Goal: Task Accomplishment & Management: Manage account settings

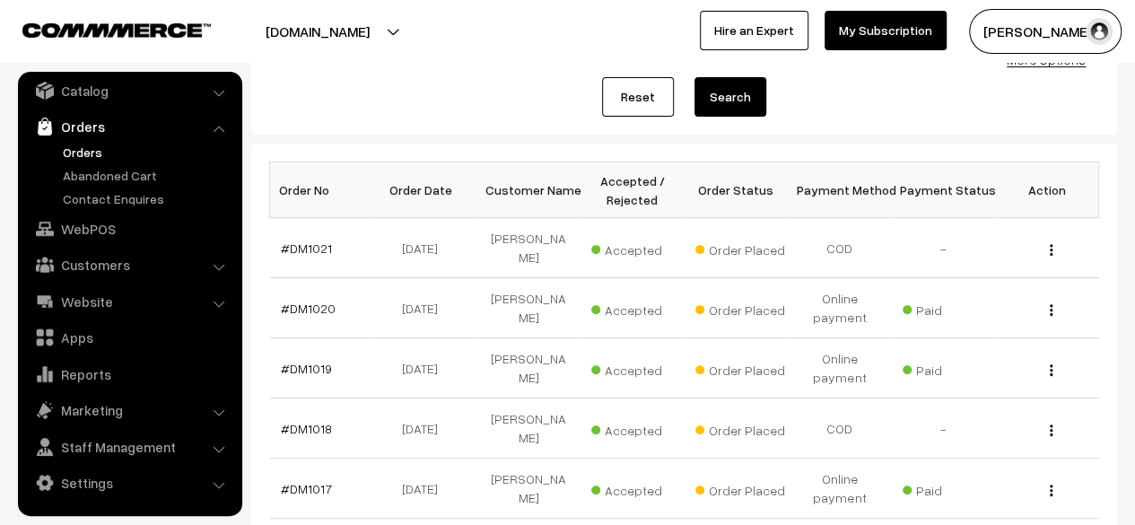
scroll to position [205, 0]
click at [312, 309] on link "#DM1020" at bounding box center [308, 307] width 55 height 15
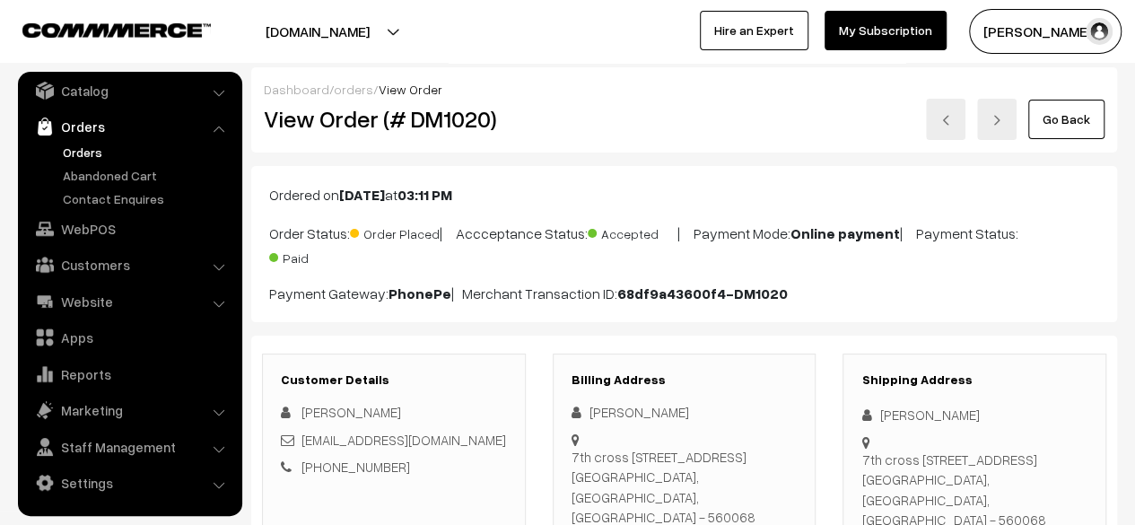
click at [1055, 125] on link "Go Back" at bounding box center [1066, 119] width 76 height 39
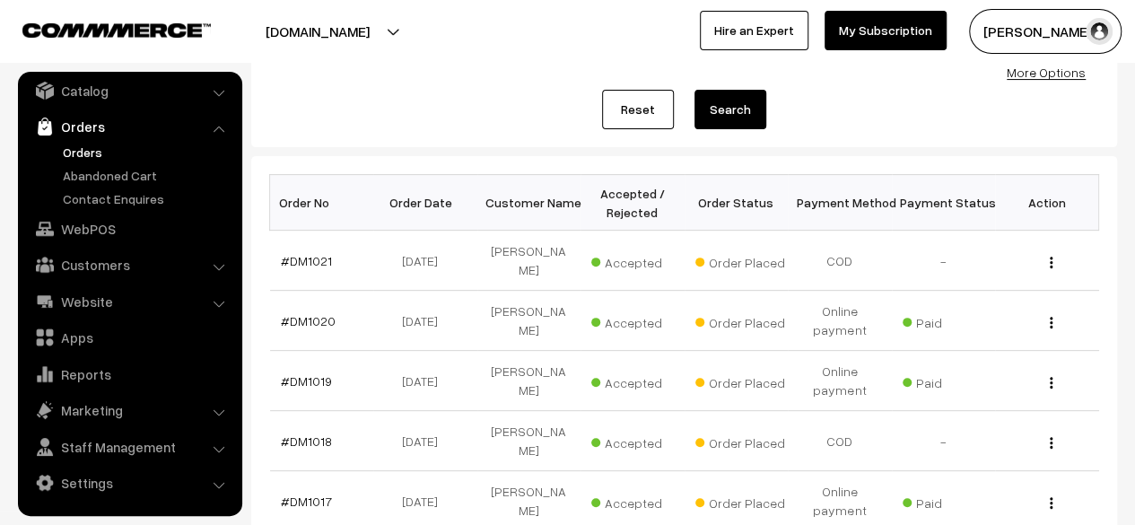
scroll to position [192, 0]
click at [310, 258] on link "#DM1021" at bounding box center [306, 259] width 51 height 15
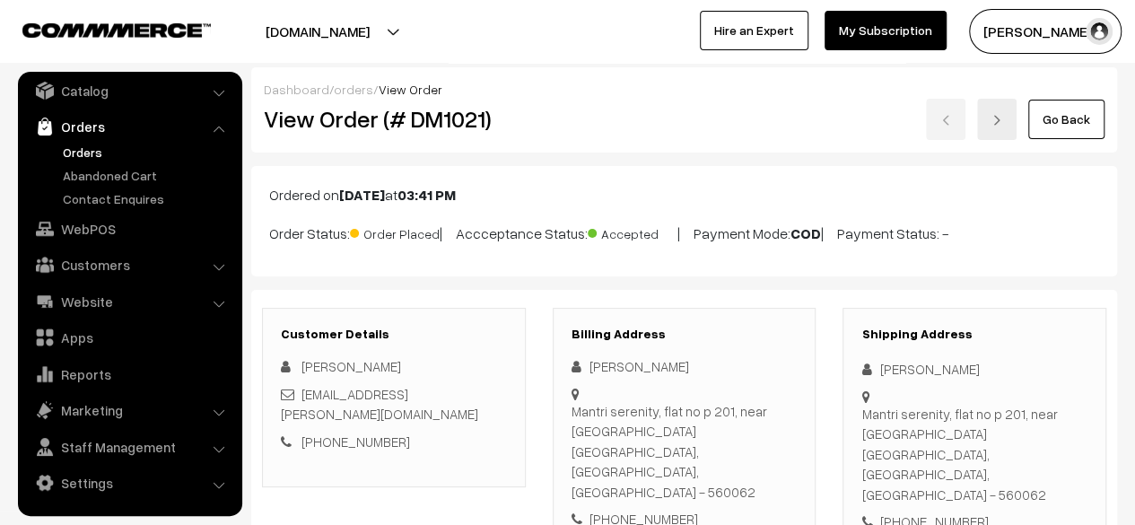
click at [1072, 120] on link "Go Back" at bounding box center [1066, 119] width 76 height 39
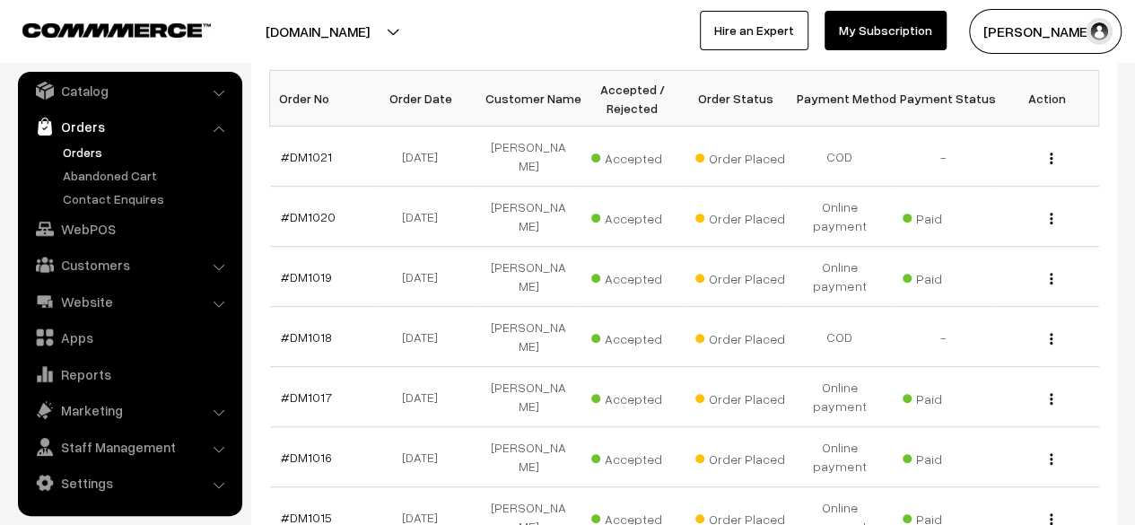
scroll to position [297, 0]
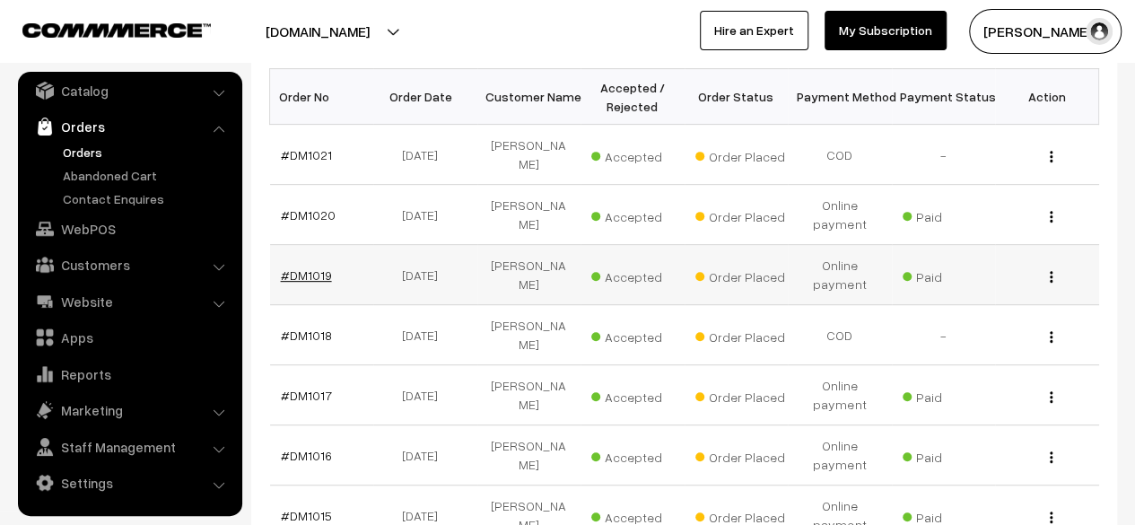
click at [312, 274] on link "#DM1019" at bounding box center [306, 274] width 51 height 15
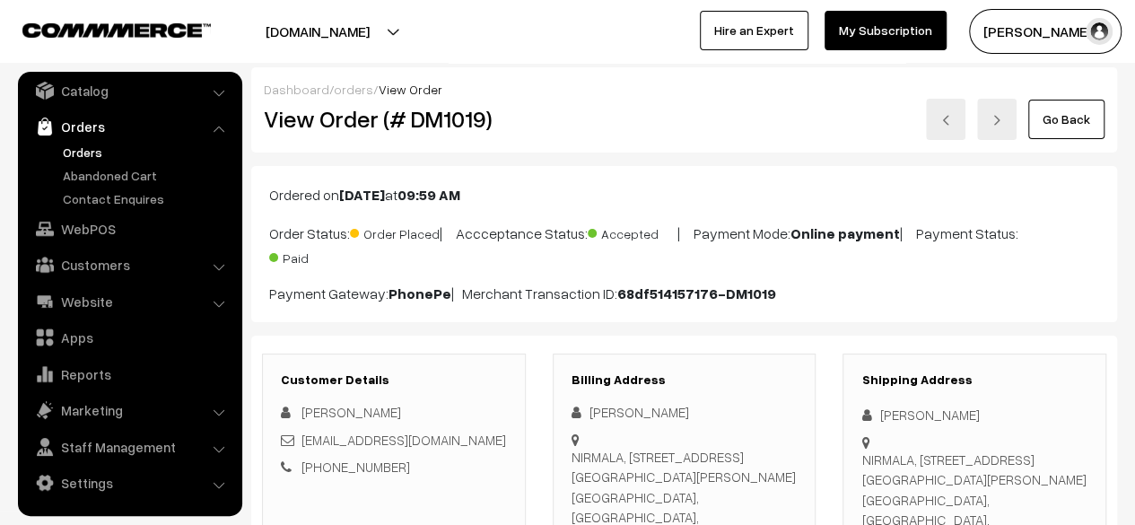
click at [1070, 125] on link "Go Back" at bounding box center [1066, 119] width 76 height 39
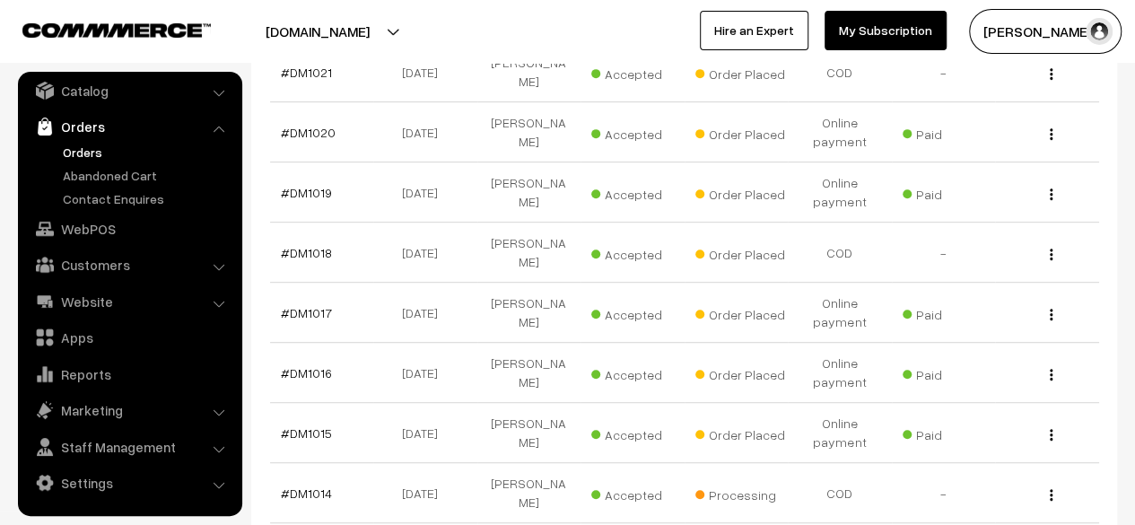
scroll to position [384, 0]
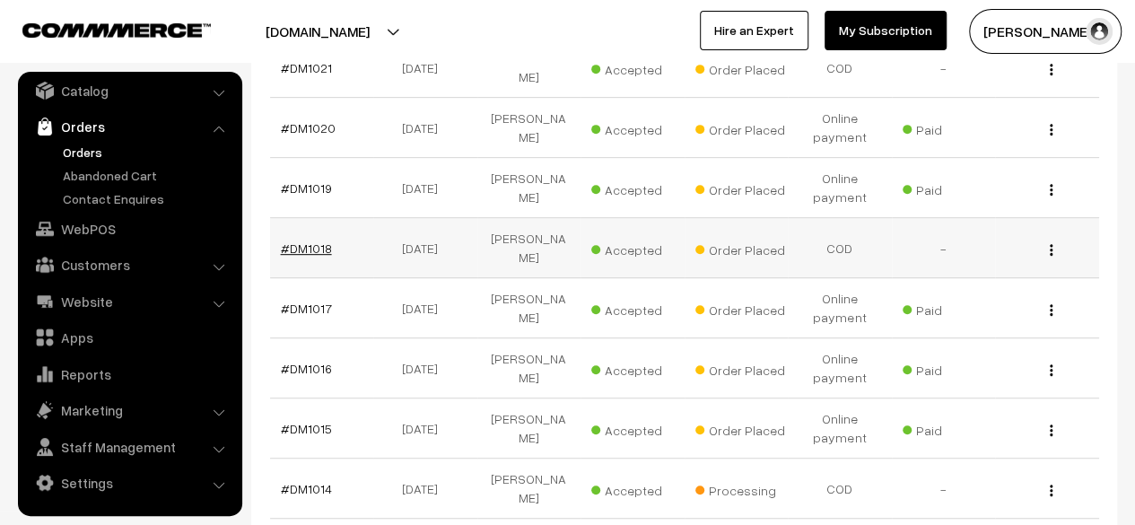
click at [305, 247] on link "#DM1018" at bounding box center [306, 247] width 51 height 15
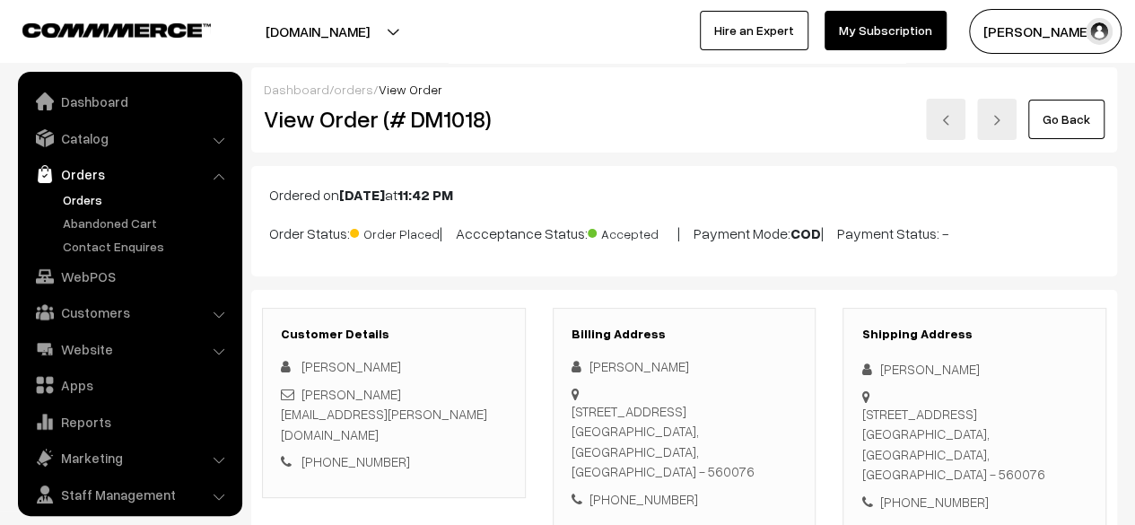
scroll to position [48, 0]
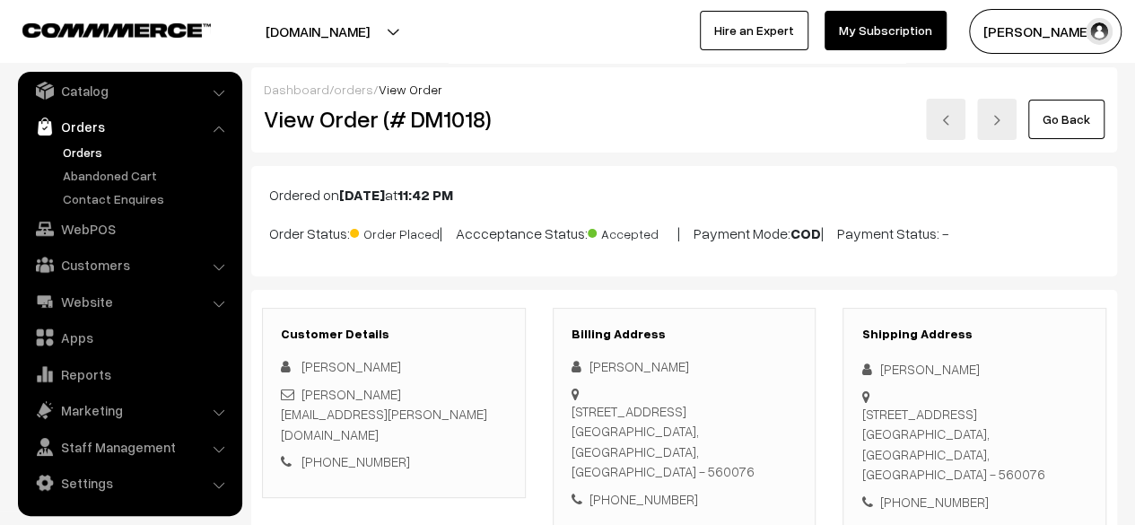
click at [1075, 116] on link "Go Back" at bounding box center [1066, 119] width 76 height 39
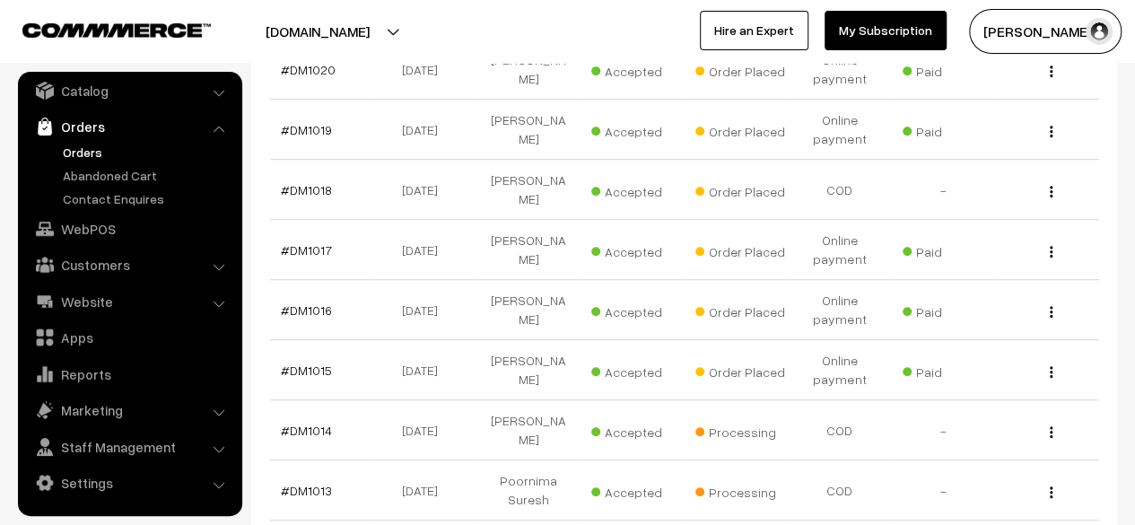
scroll to position [495, 0]
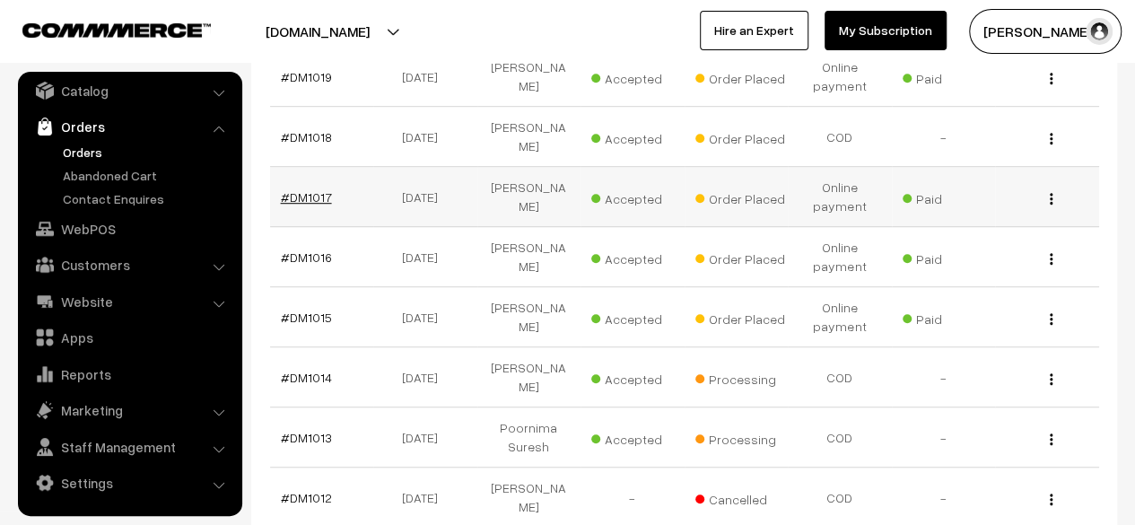
click at [306, 195] on link "#DM1017" at bounding box center [306, 196] width 51 height 15
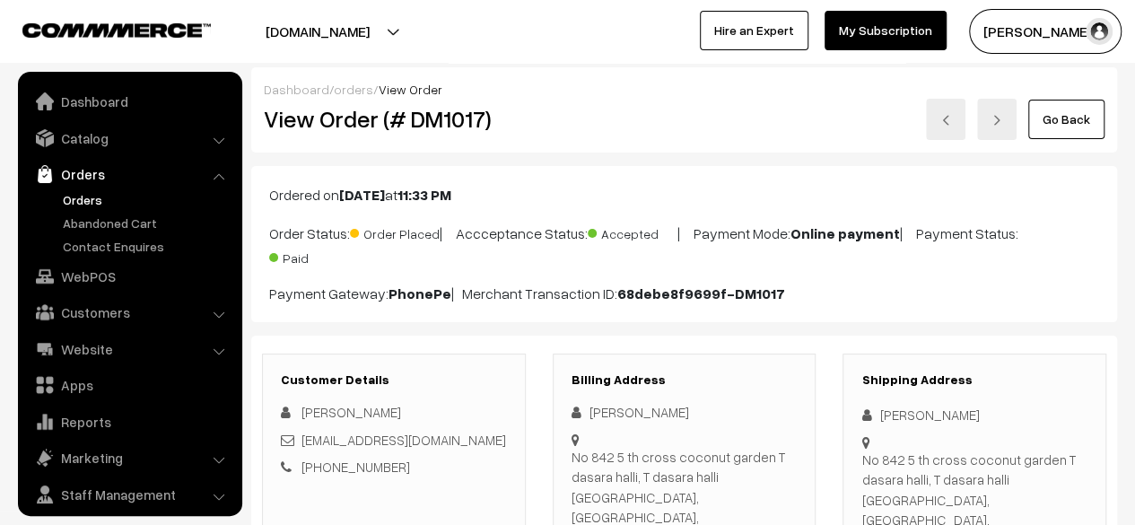
scroll to position [48, 0]
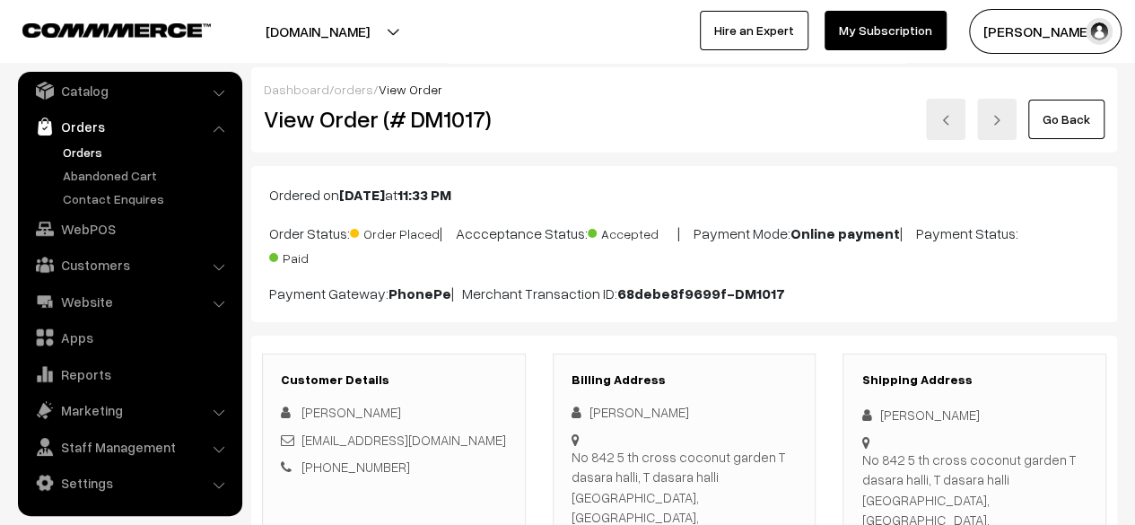
click at [1062, 132] on link "Go Back" at bounding box center [1066, 119] width 76 height 39
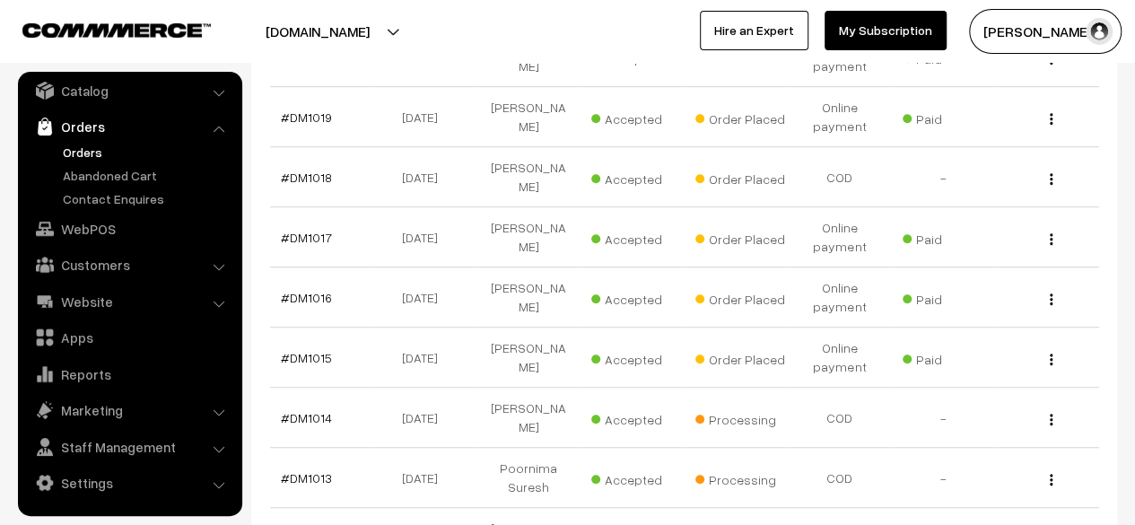
scroll to position [533, 0]
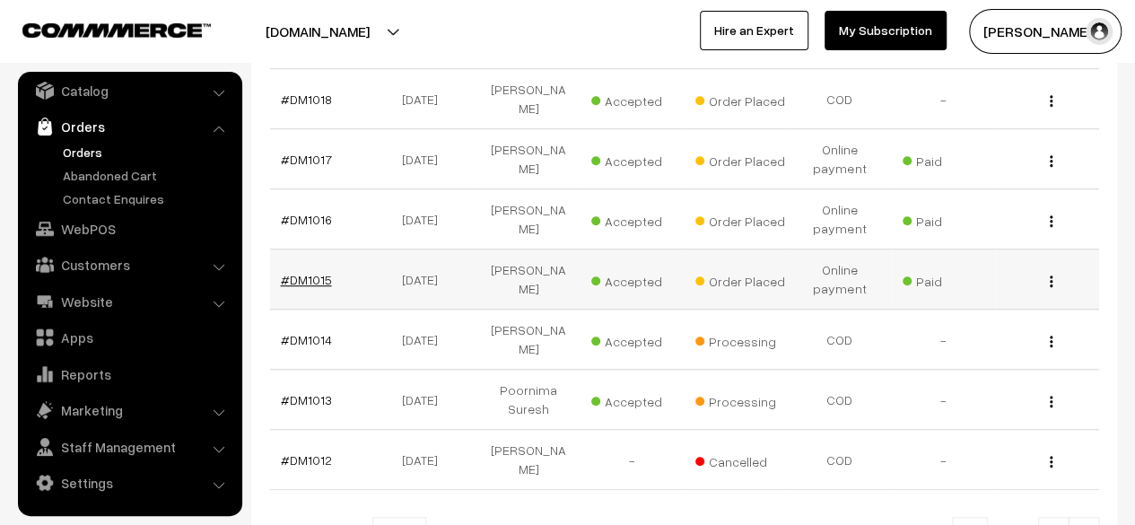
click at [309, 277] on link "#DM1015" at bounding box center [306, 279] width 51 height 15
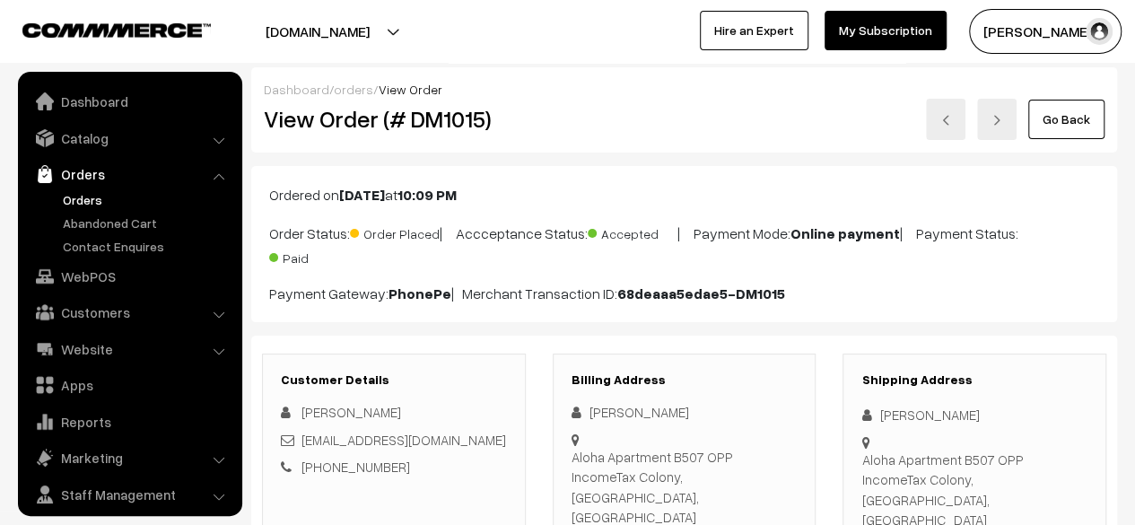
scroll to position [48, 0]
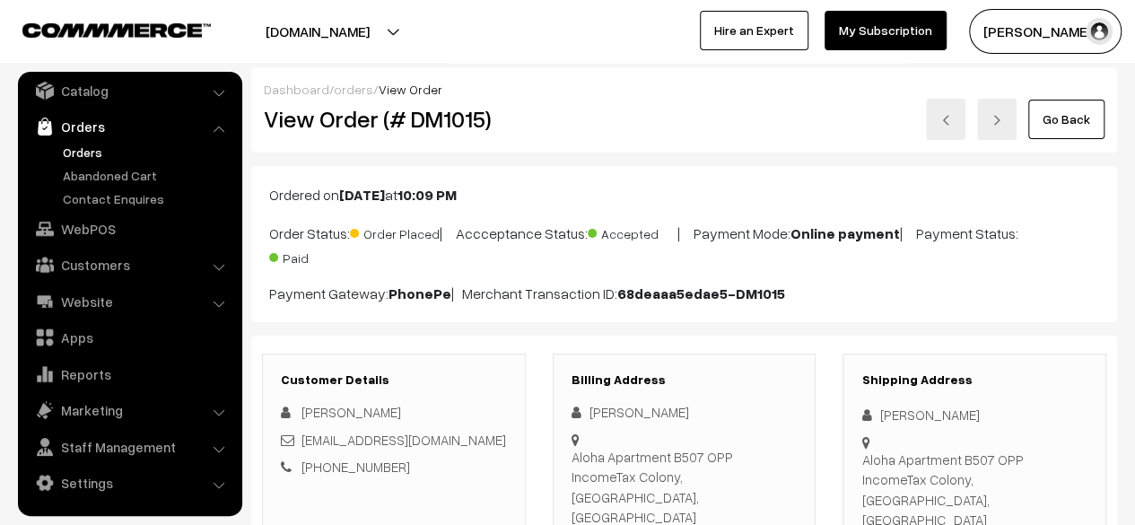
click at [1049, 121] on link "Go Back" at bounding box center [1066, 119] width 76 height 39
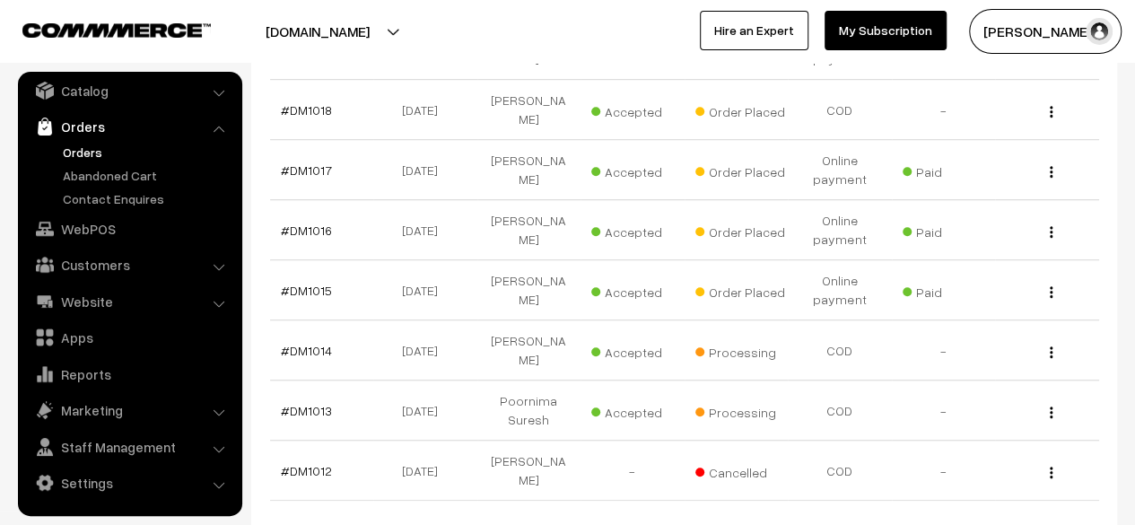
scroll to position [523, 0]
click at [312, 342] on link "#DM1014" at bounding box center [306, 349] width 51 height 15
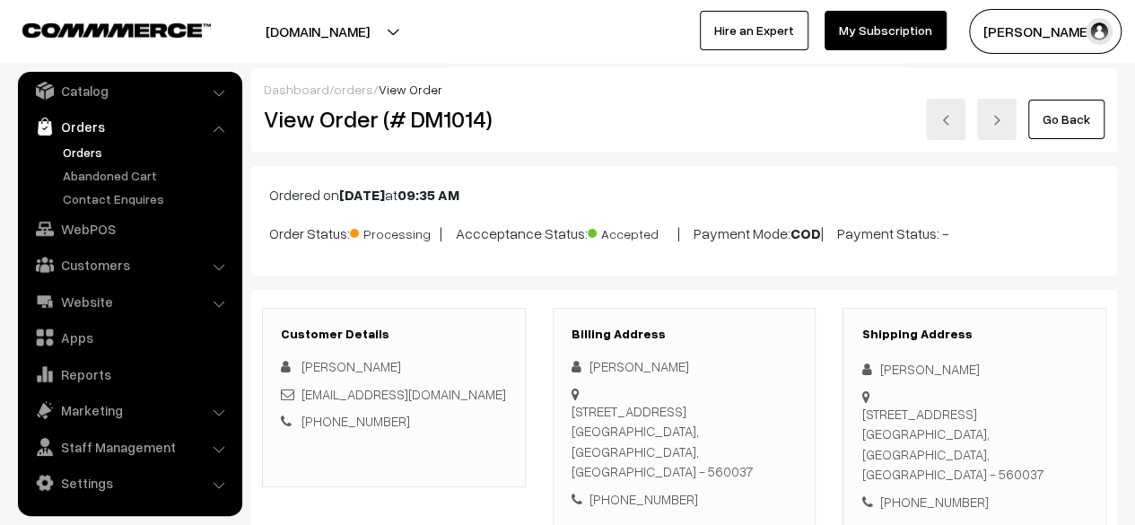
click at [1062, 127] on link "Go Back" at bounding box center [1066, 119] width 76 height 39
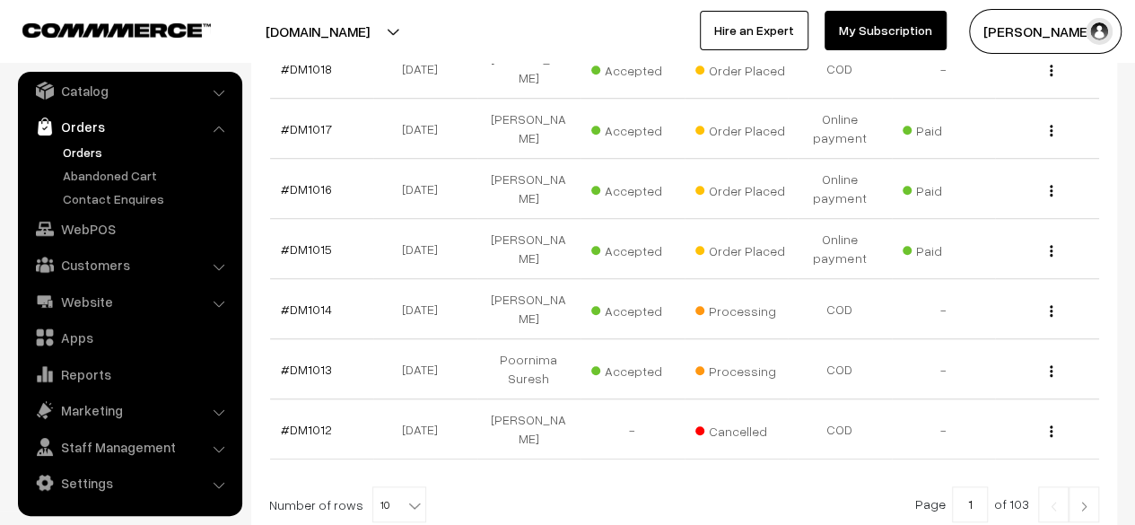
scroll to position [605, 0]
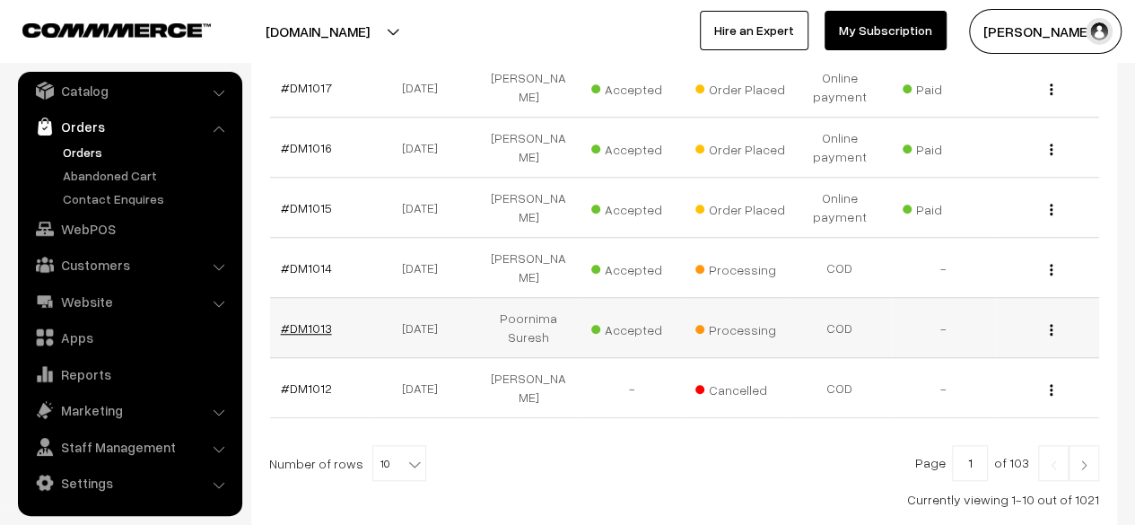
click at [303, 320] on link "#DM1013" at bounding box center [306, 327] width 51 height 15
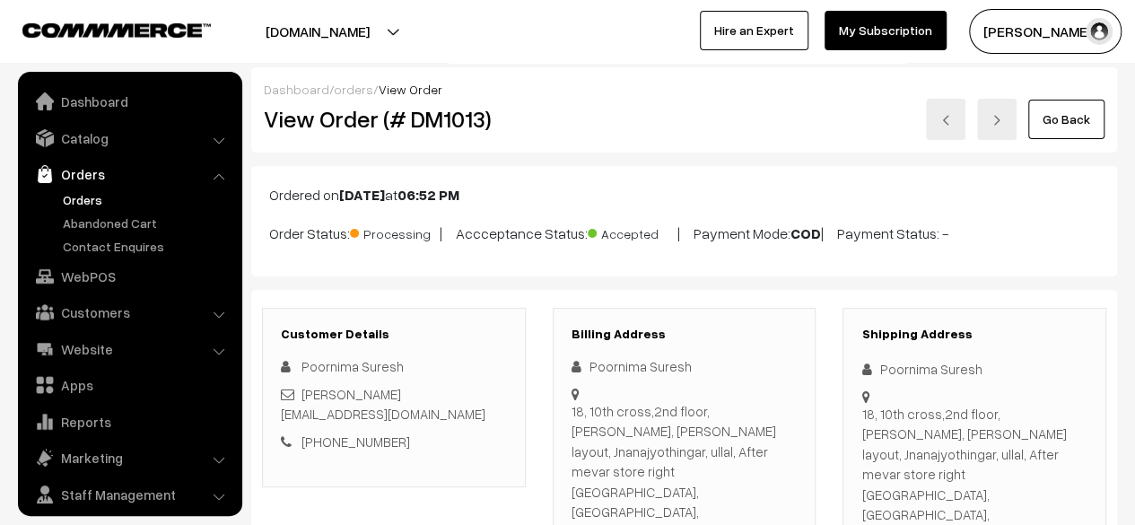
scroll to position [48, 0]
